Goal: Find specific page/section: Find specific page/section

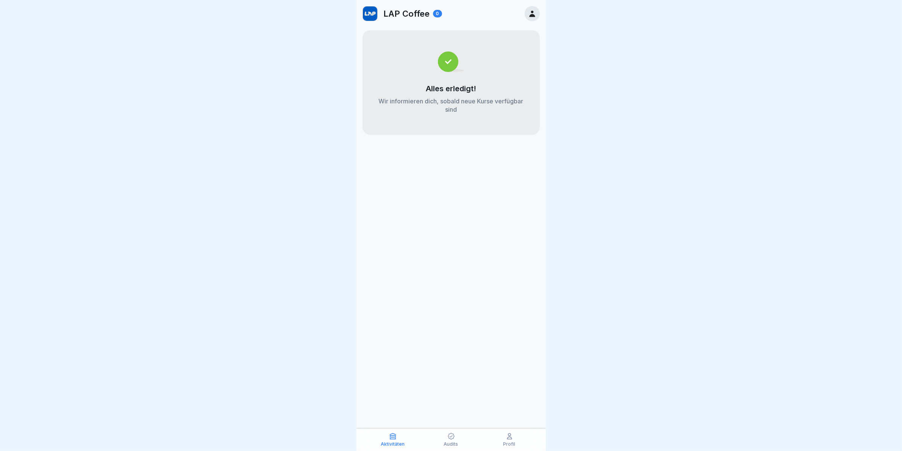
click at [453, 442] on p "Audits" at bounding box center [451, 444] width 14 height 5
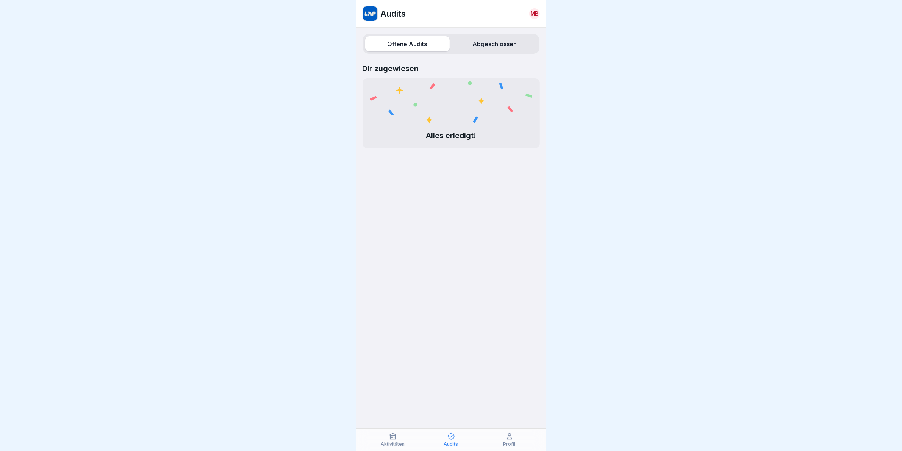
click at [399, 438] on div "Aktivitäten" at bounding box center [393, 440] width 55 height 14
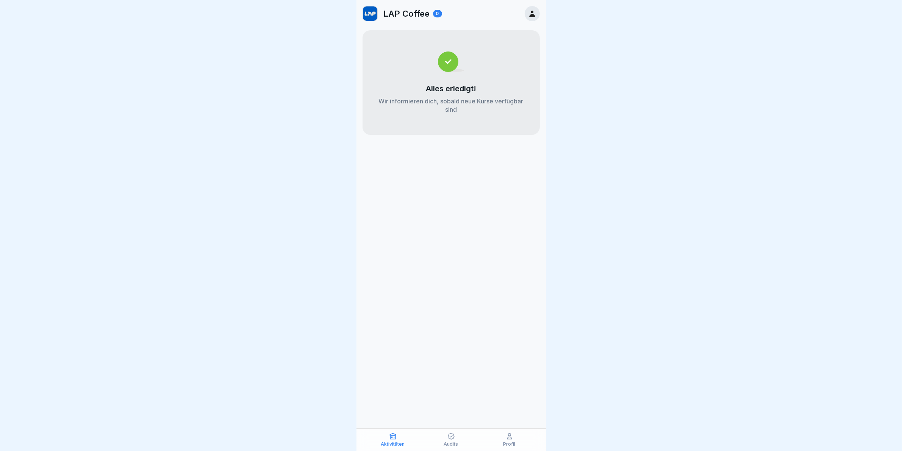
click at [452, 435] on icon at bounding box center [451, 437] width 8 height 8
